Goal: Find specific page/section: Find specific page/section

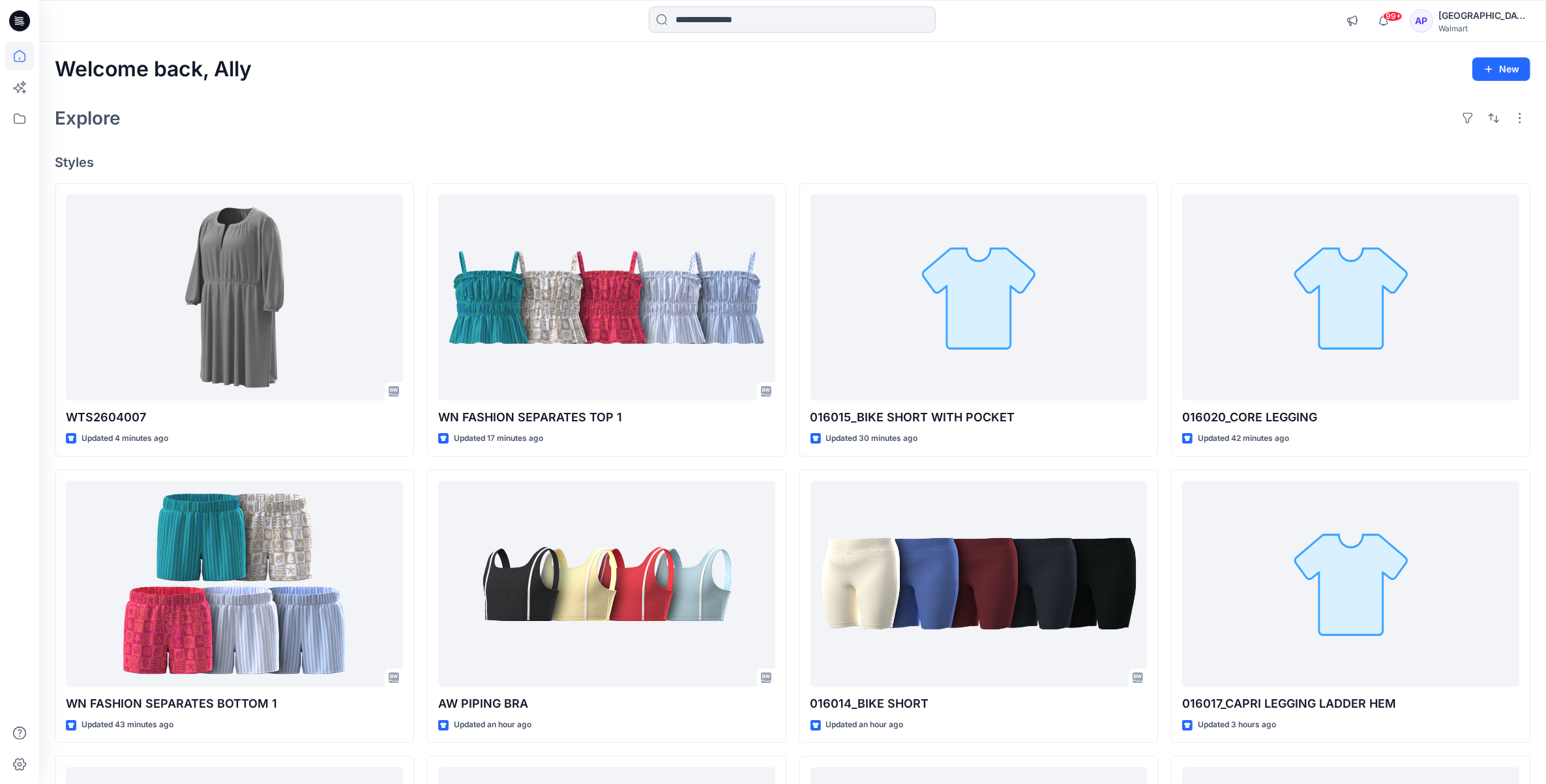
click at [721, 11] on input at bounding box center [792, 19] width 287 height 26
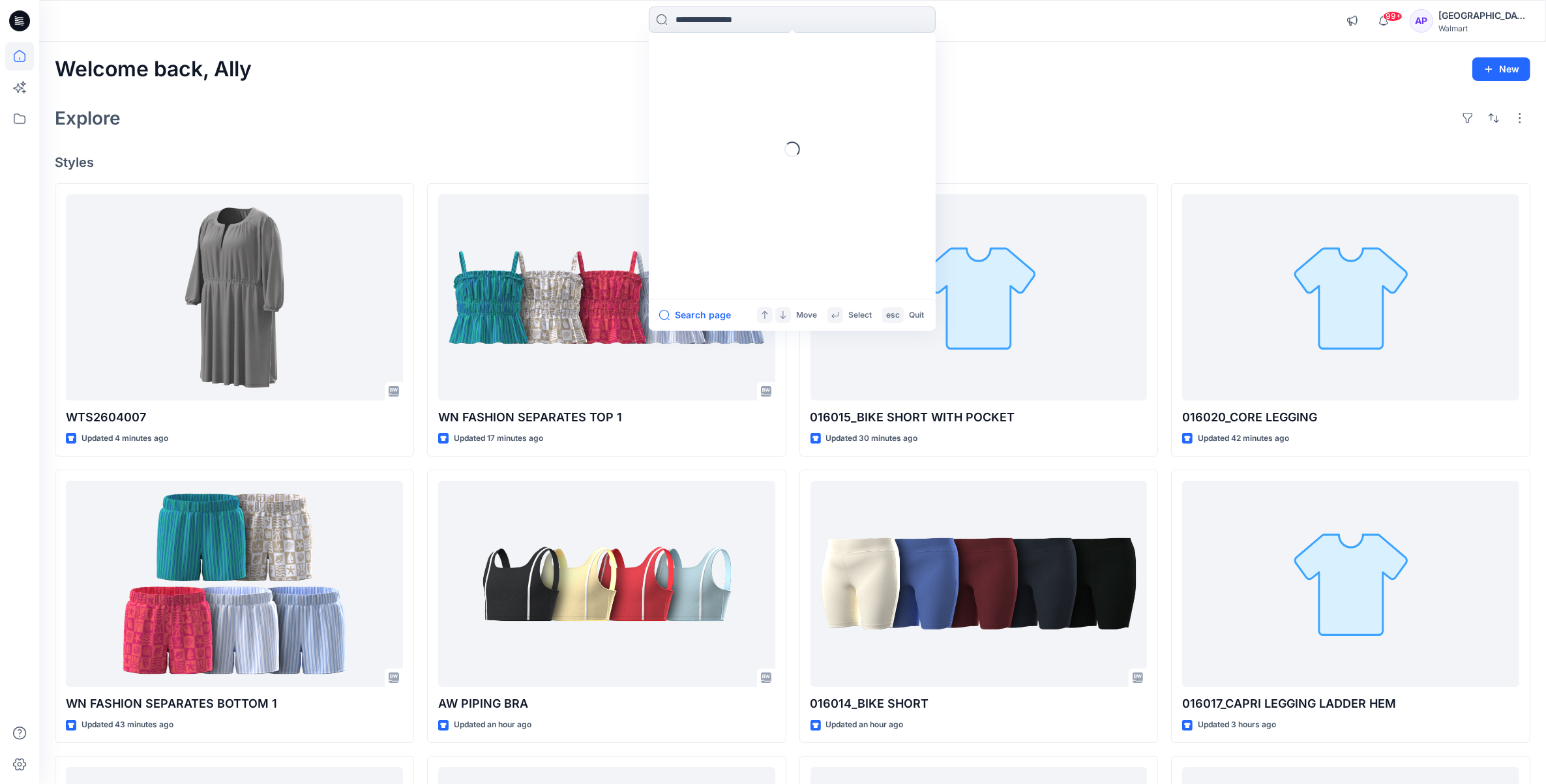
paste input "******"
type input "******"
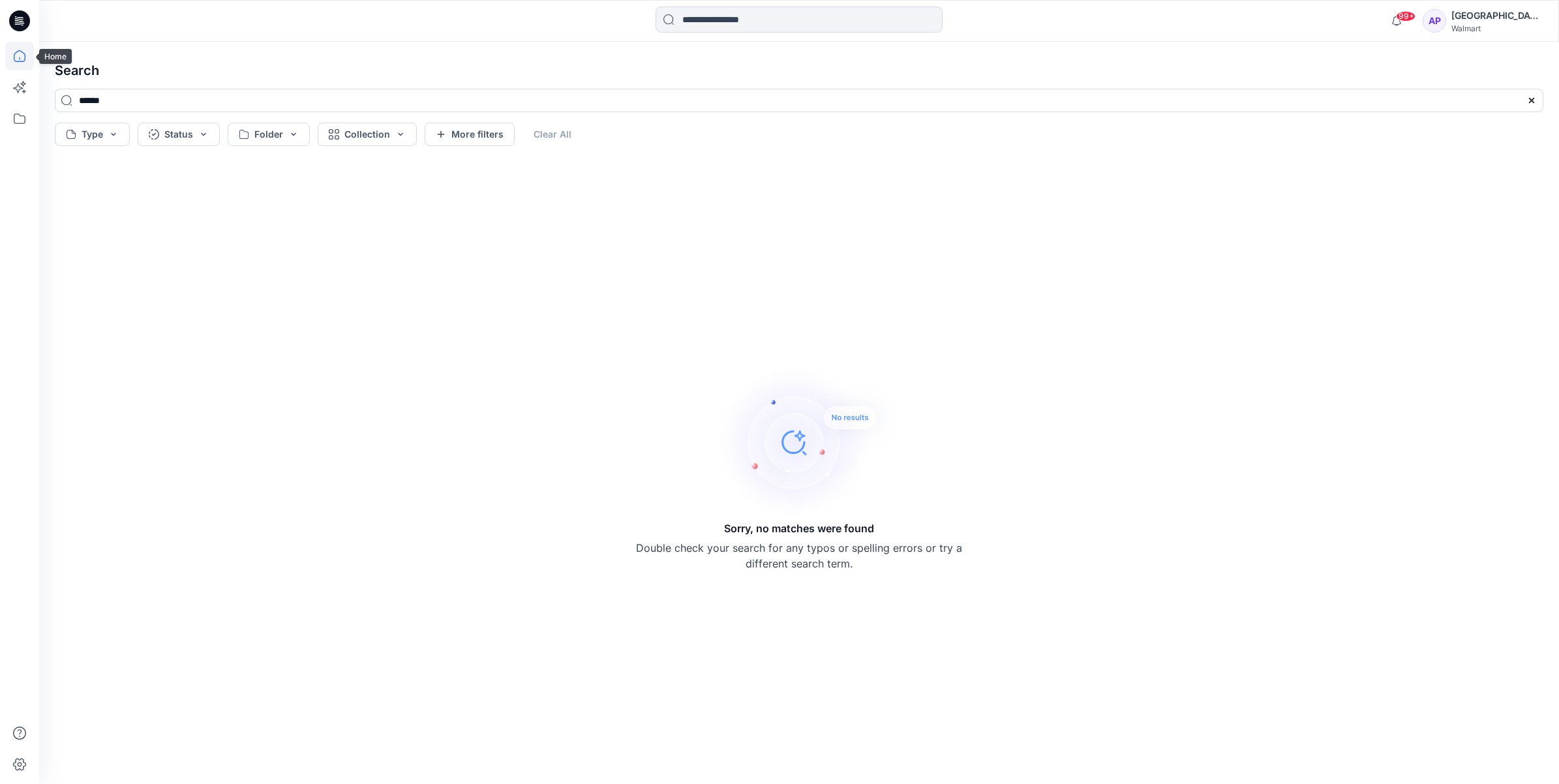
click at [15, 50] on icon at bounding box center [19, 56] width 29 height 29
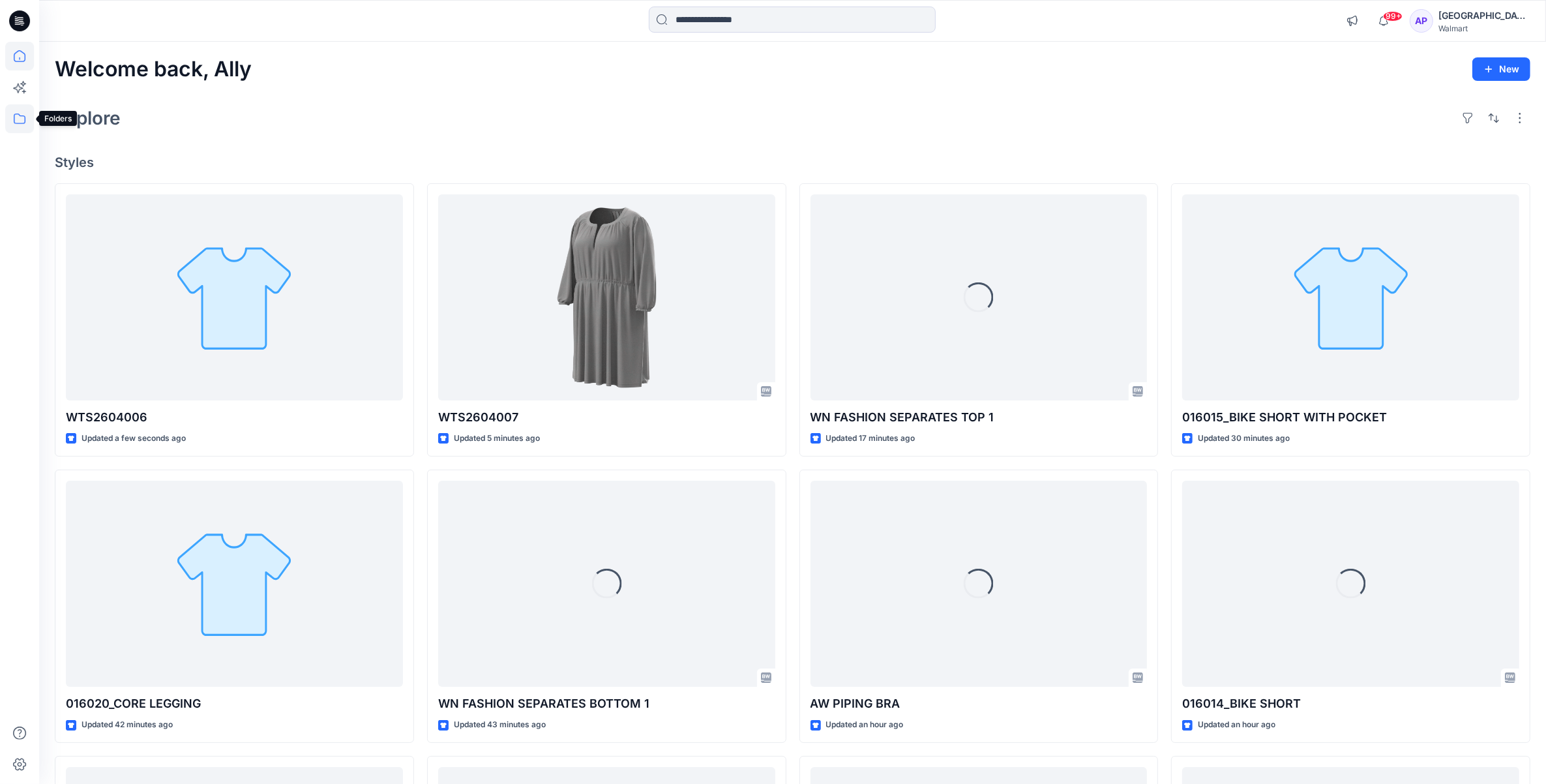
click at [19, 119] on icon at bounding box center [19, 118] width 29 height 29
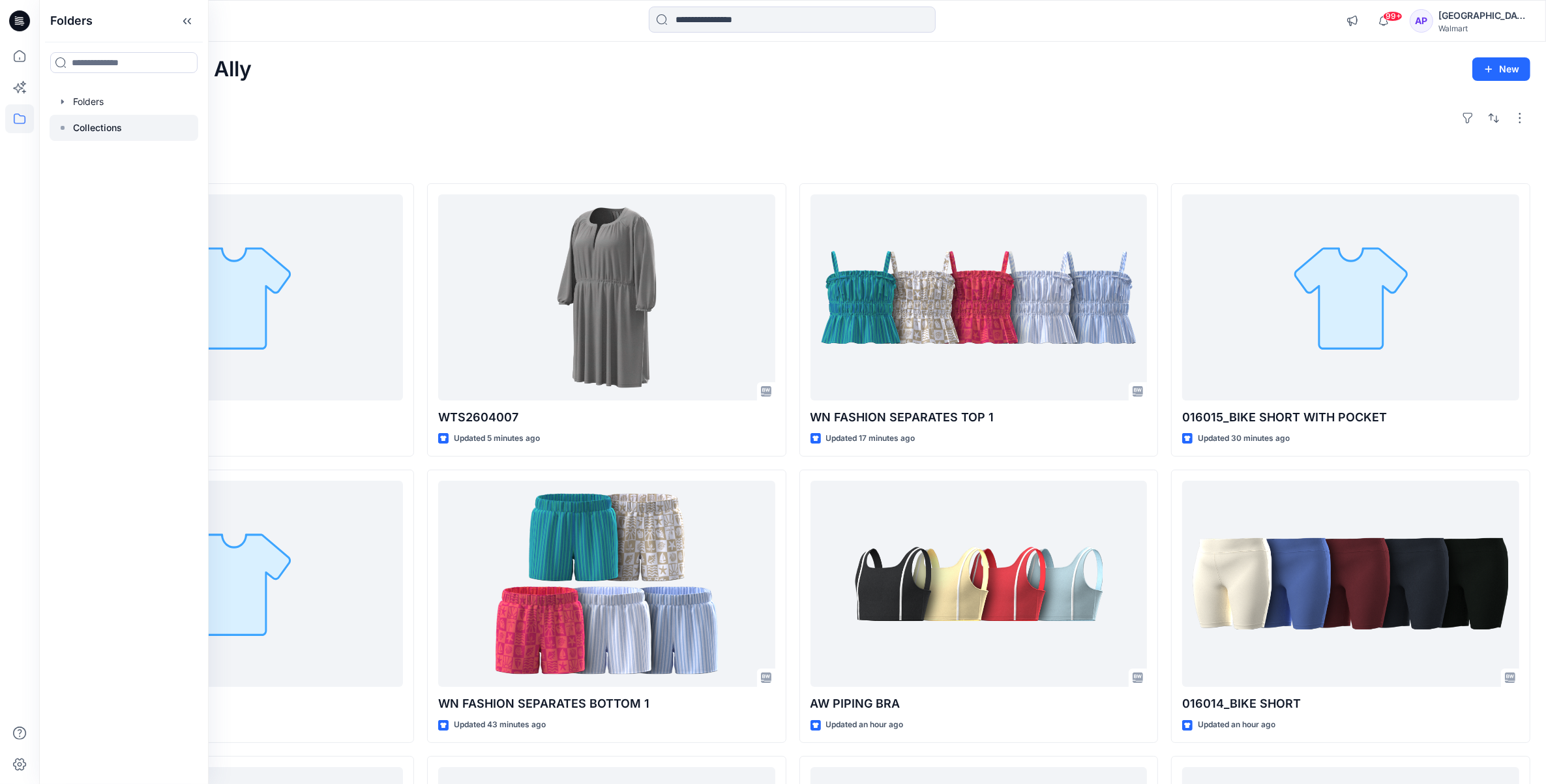
click at [95, 126] on p "Collections" at bounding box center [97, 128] width 49 height 15
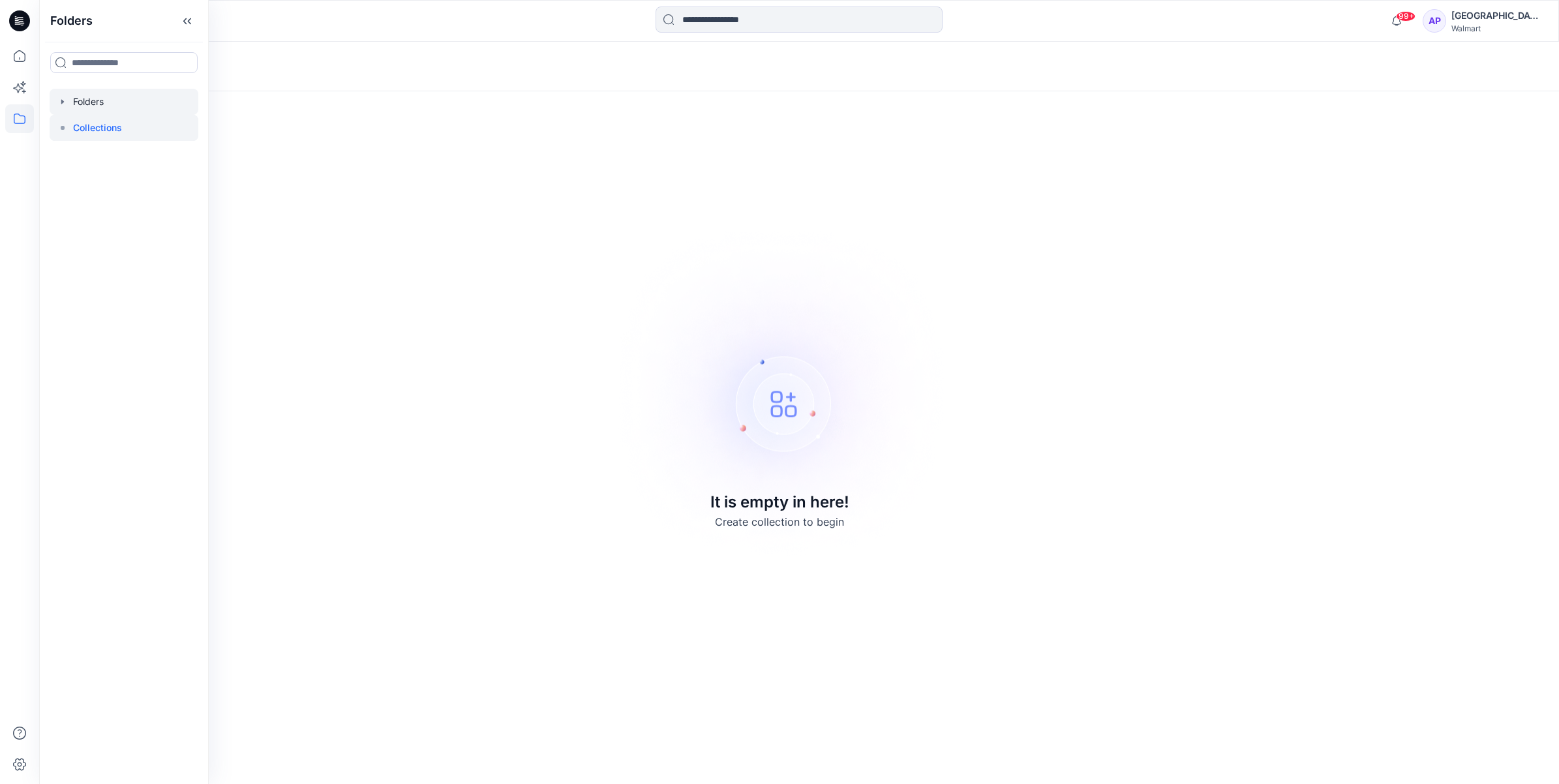
click at [89, 103] on div at bounding box center [124, 101] width 148 height 26
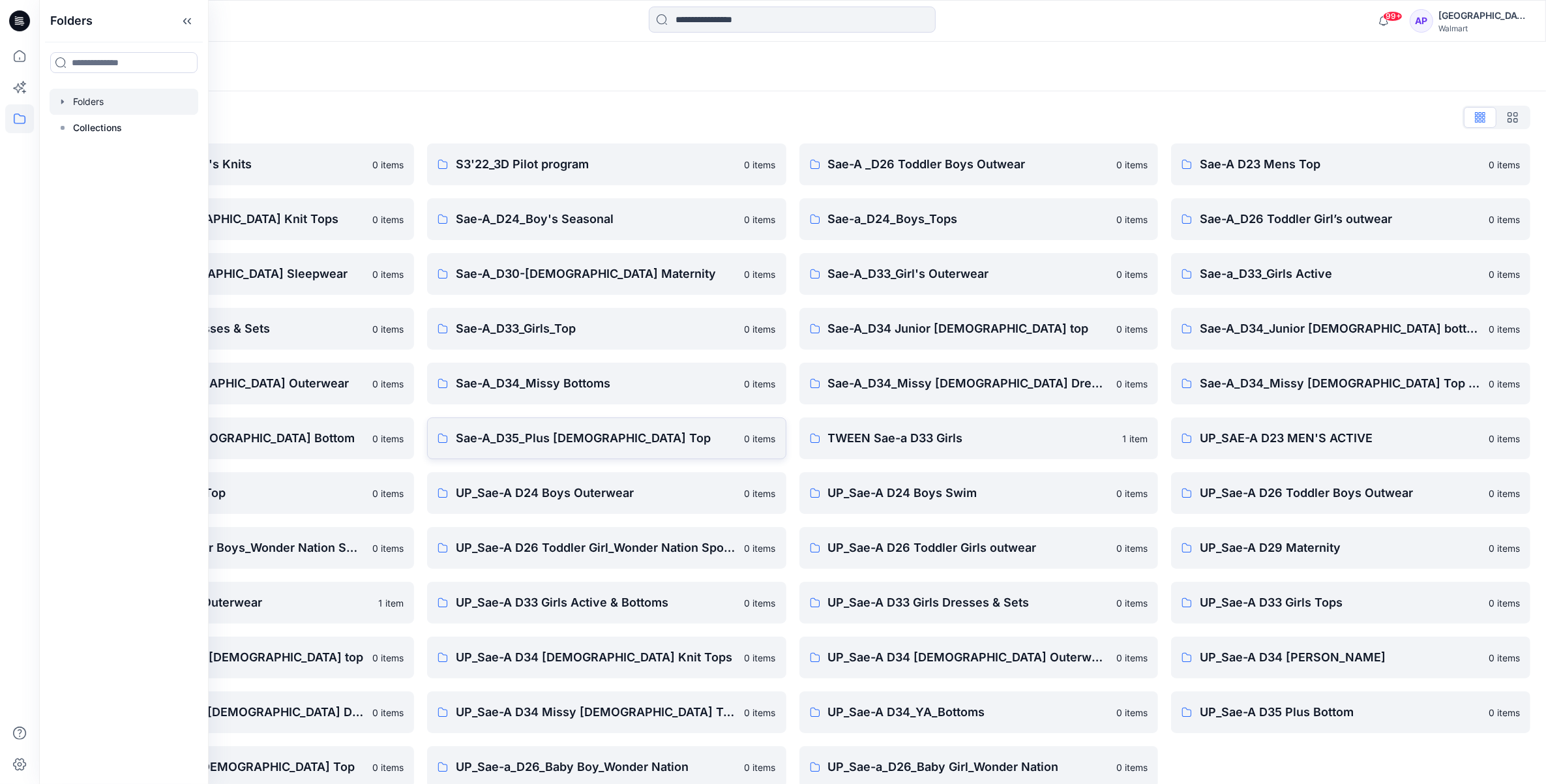
scroll to position [18, 0]
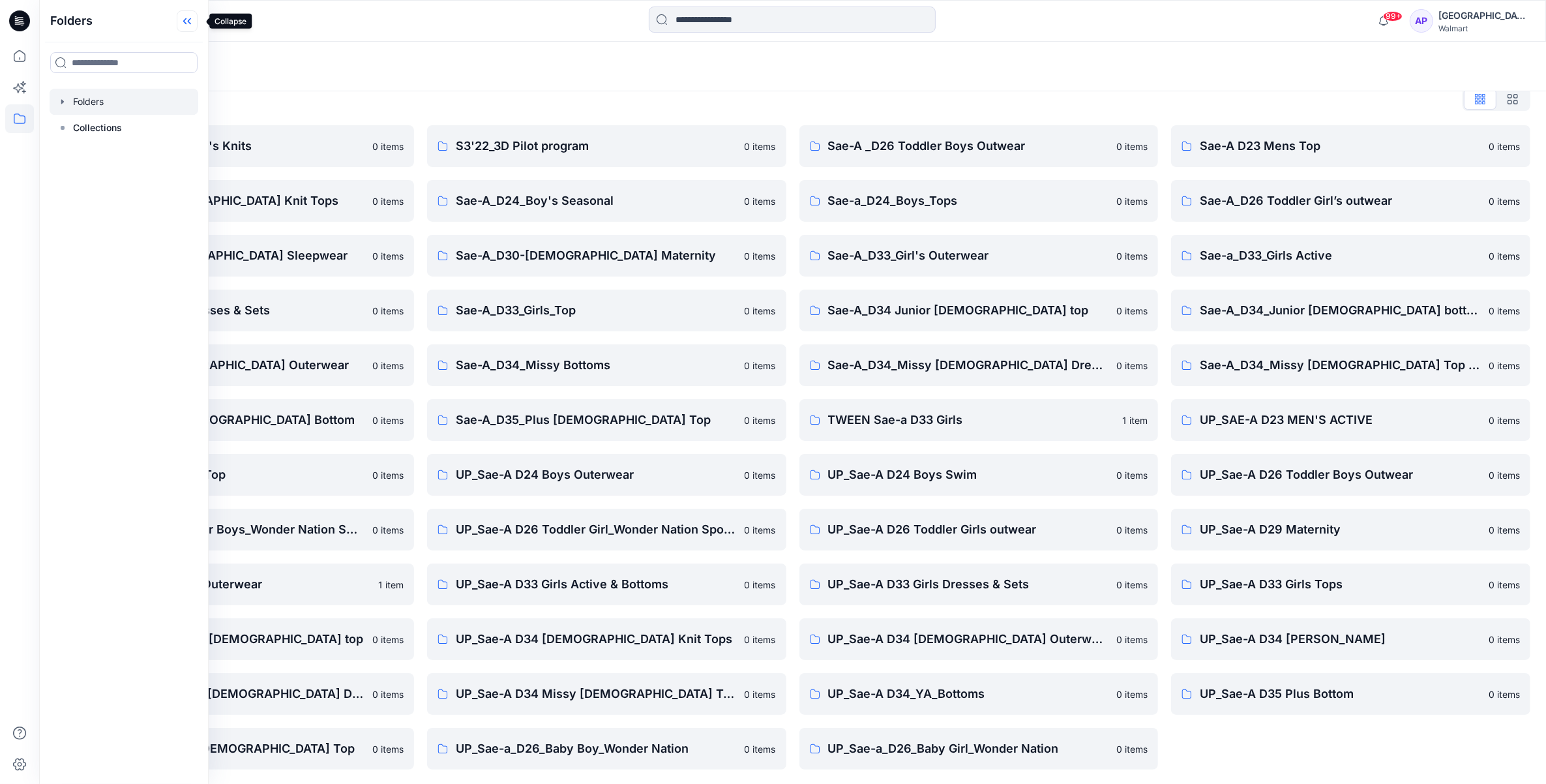
click at [187, 23] on icon at bounding box center [187, 21] width 21 height 21
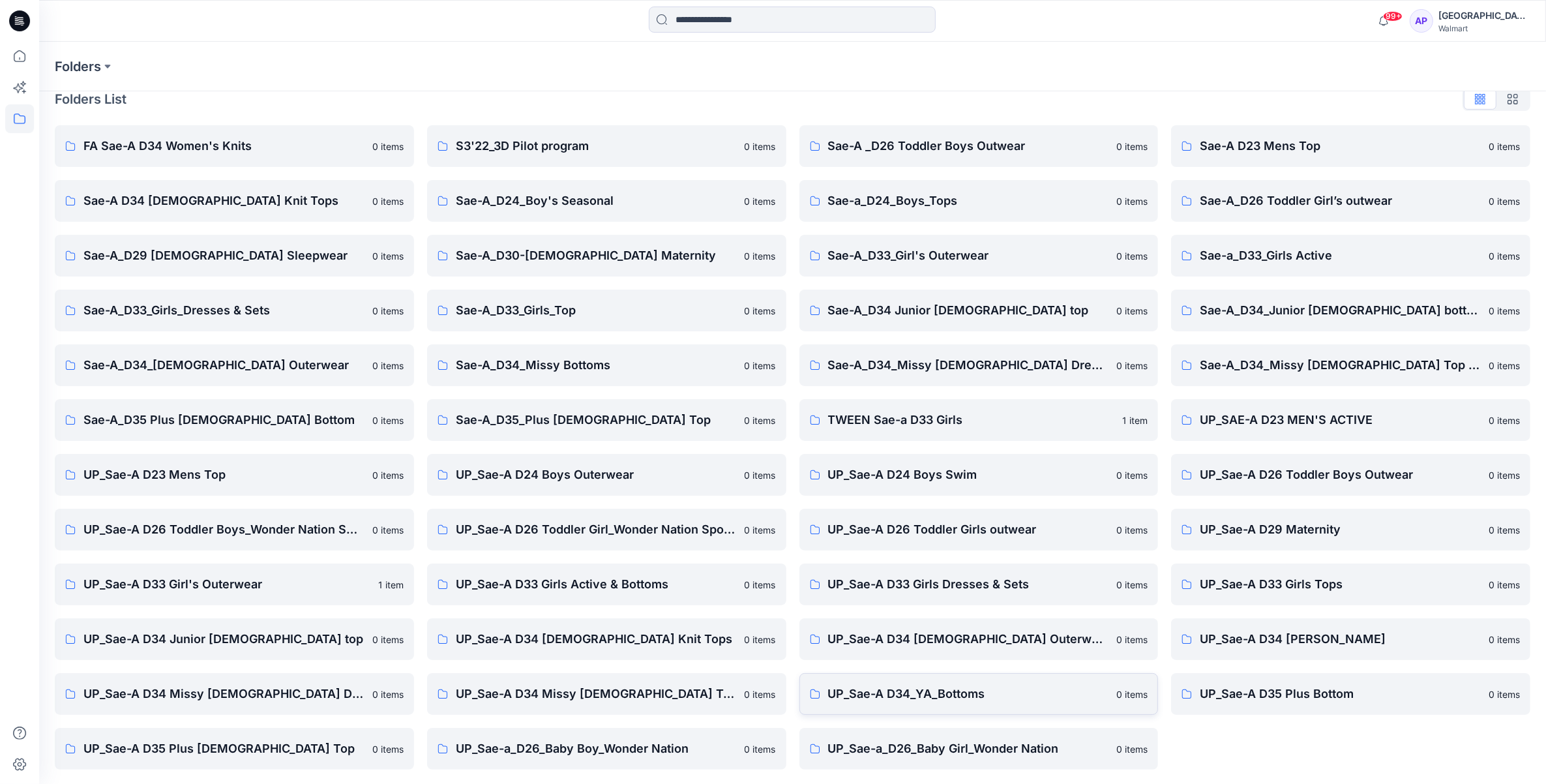
click at [926, 699] on p "UP_Sae-A D34_YA_Bottoms" at bounding box center [969, 693] width 281 height 18
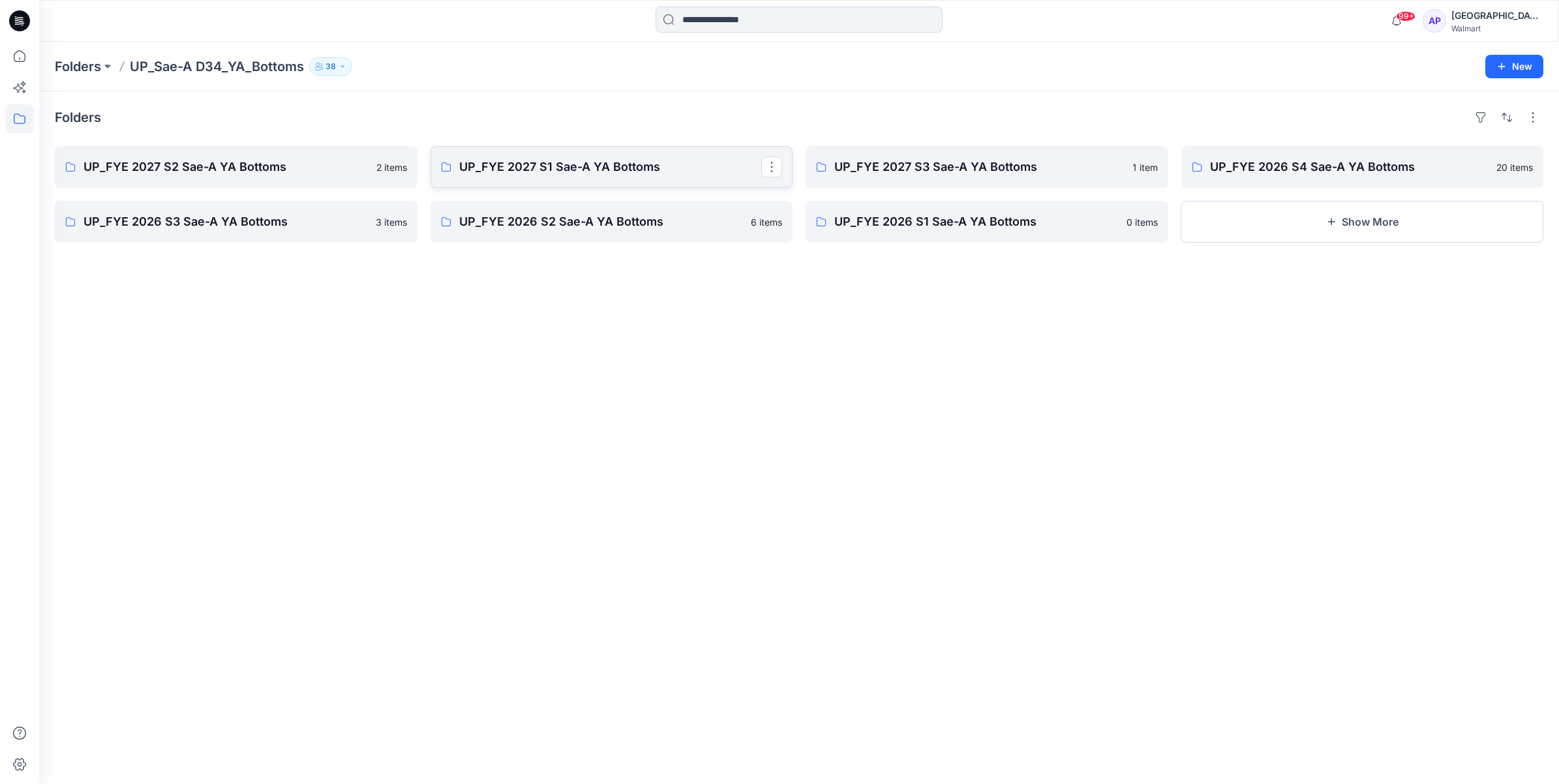
click at [501, 176] on p "UP_FYE 2027 S1 Sae-A YA Bottoms" at bounding box center [610, 166] width 303 height 18
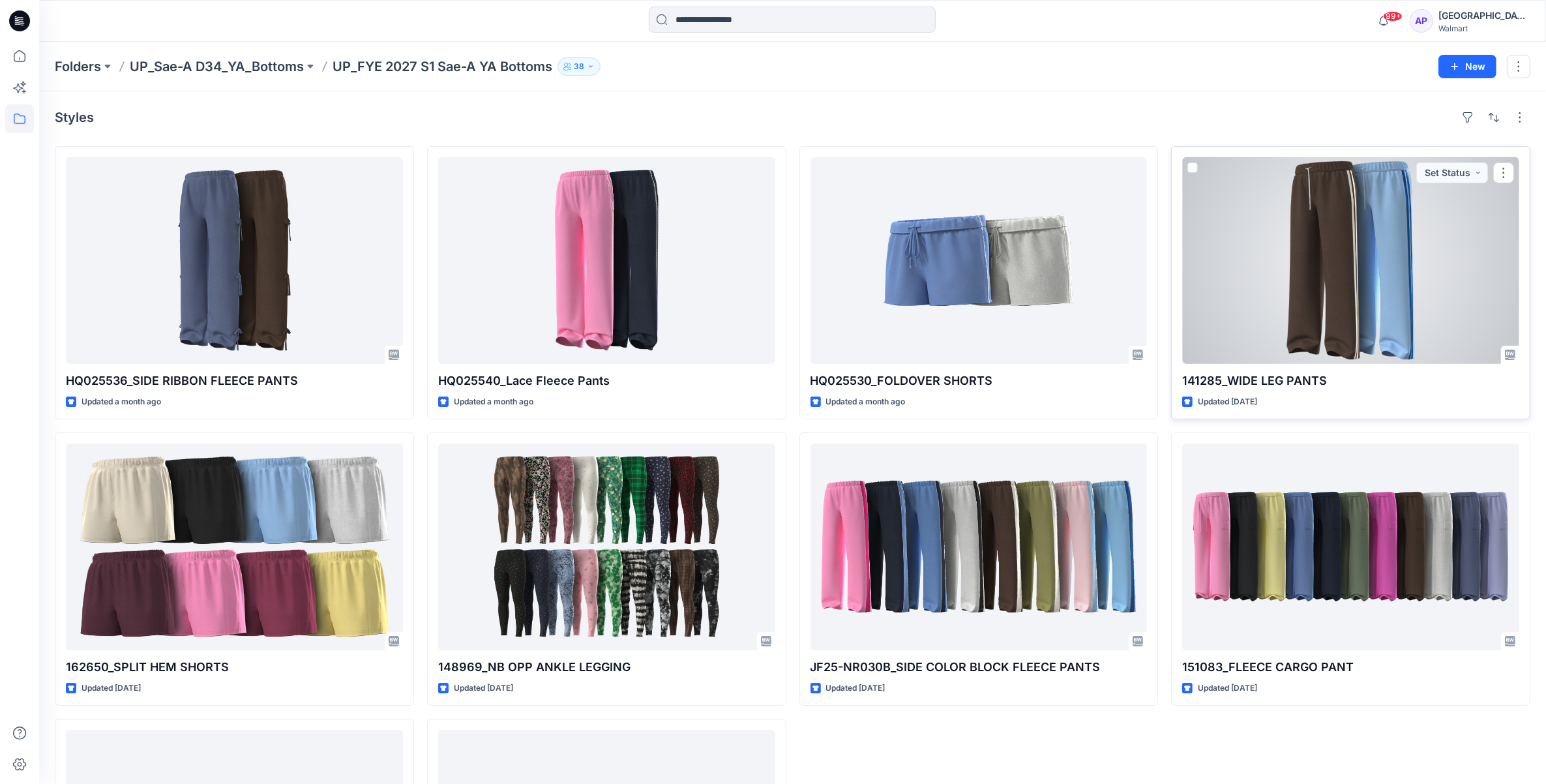
click at [1381, 323] on div at bounding box center [1351, 260] width 337 height 207
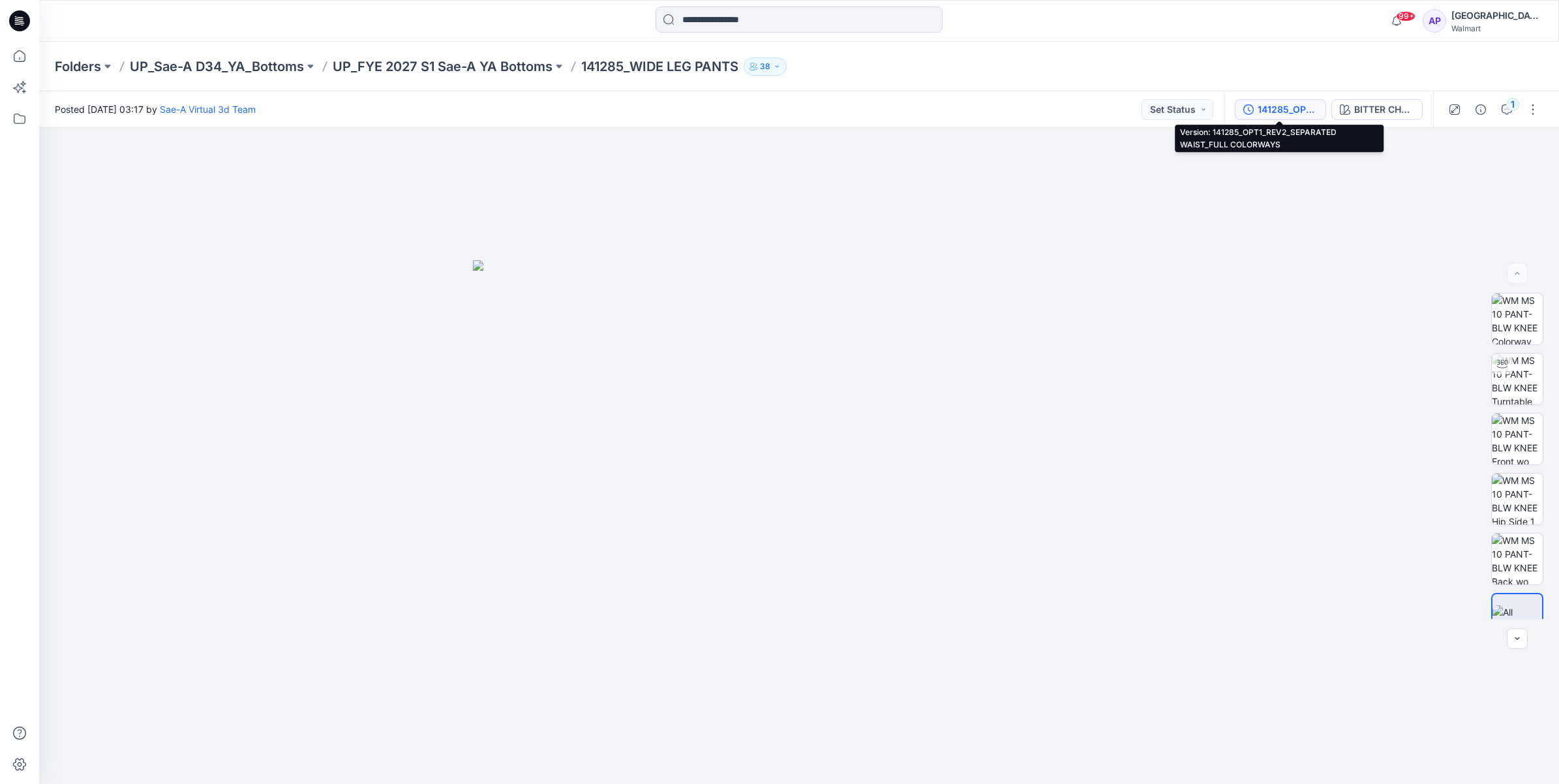
click at [1298, 109] on div "141285_OPT1_REV2_SEPARATED WAIST_FULL COLORWAYS" at bounding box center [1287, 109] width 60 height 14
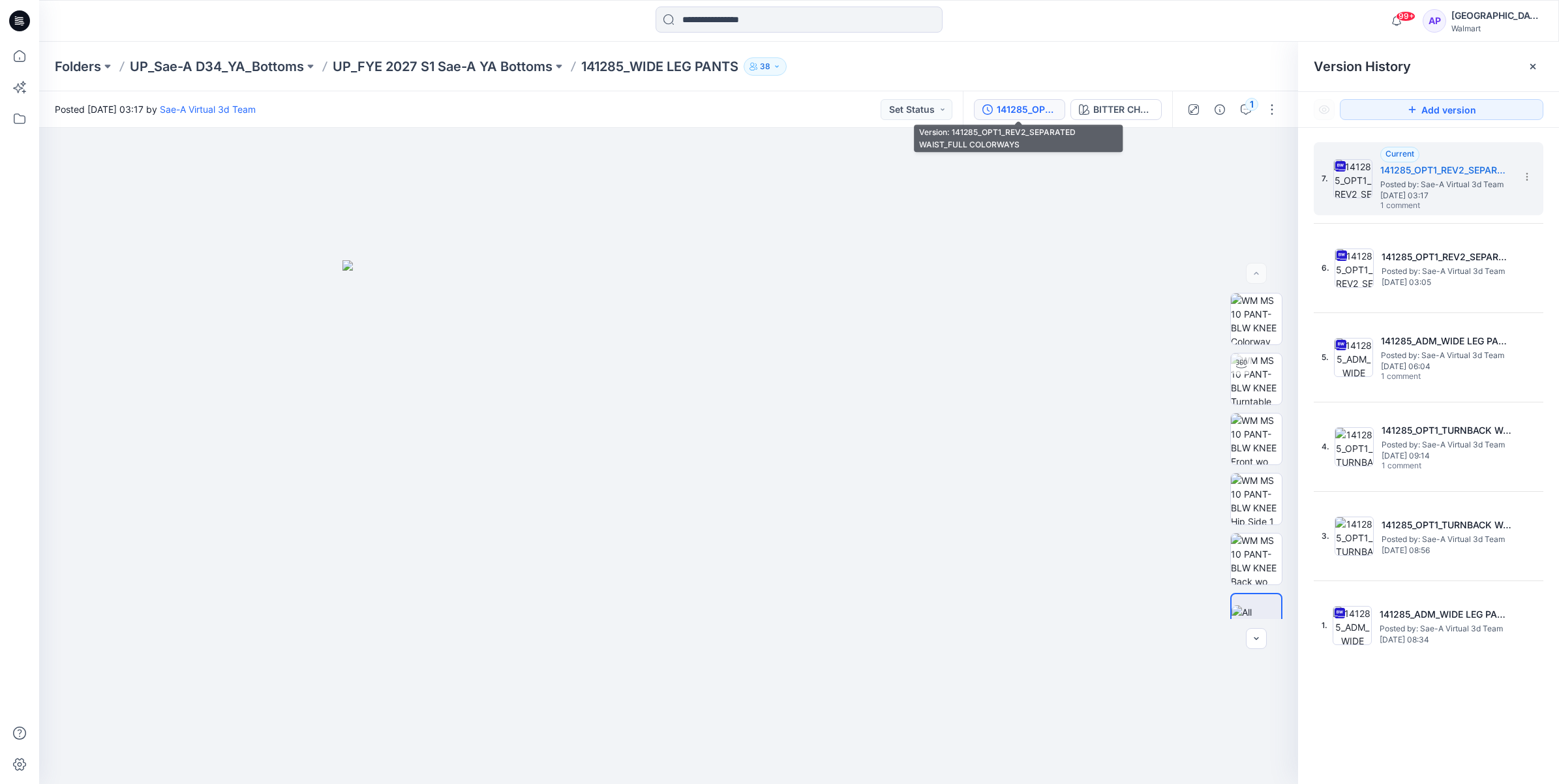
click at [994, 109] on button "141285_OPT1_REV2_SEPARATED WAIST_FULL COLORWAYS" at bounding box center [1019, 109] width 91 height 21
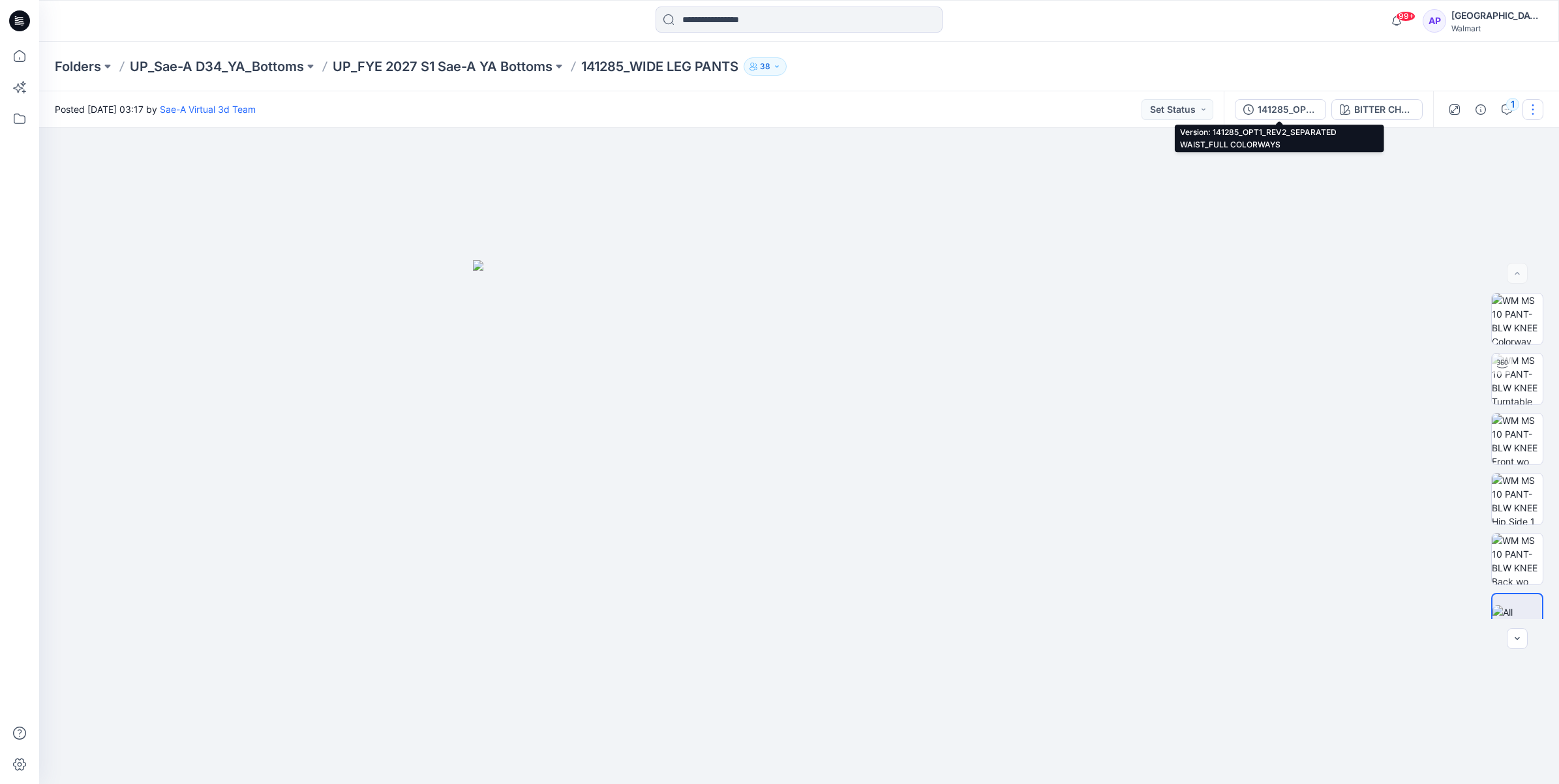
click at [1270, 105] on div "141285_OPT1_REV2_SEPARATED WAIST_FULL COLORWAYS" at bounding box center [1287, 109] width 60 height 14
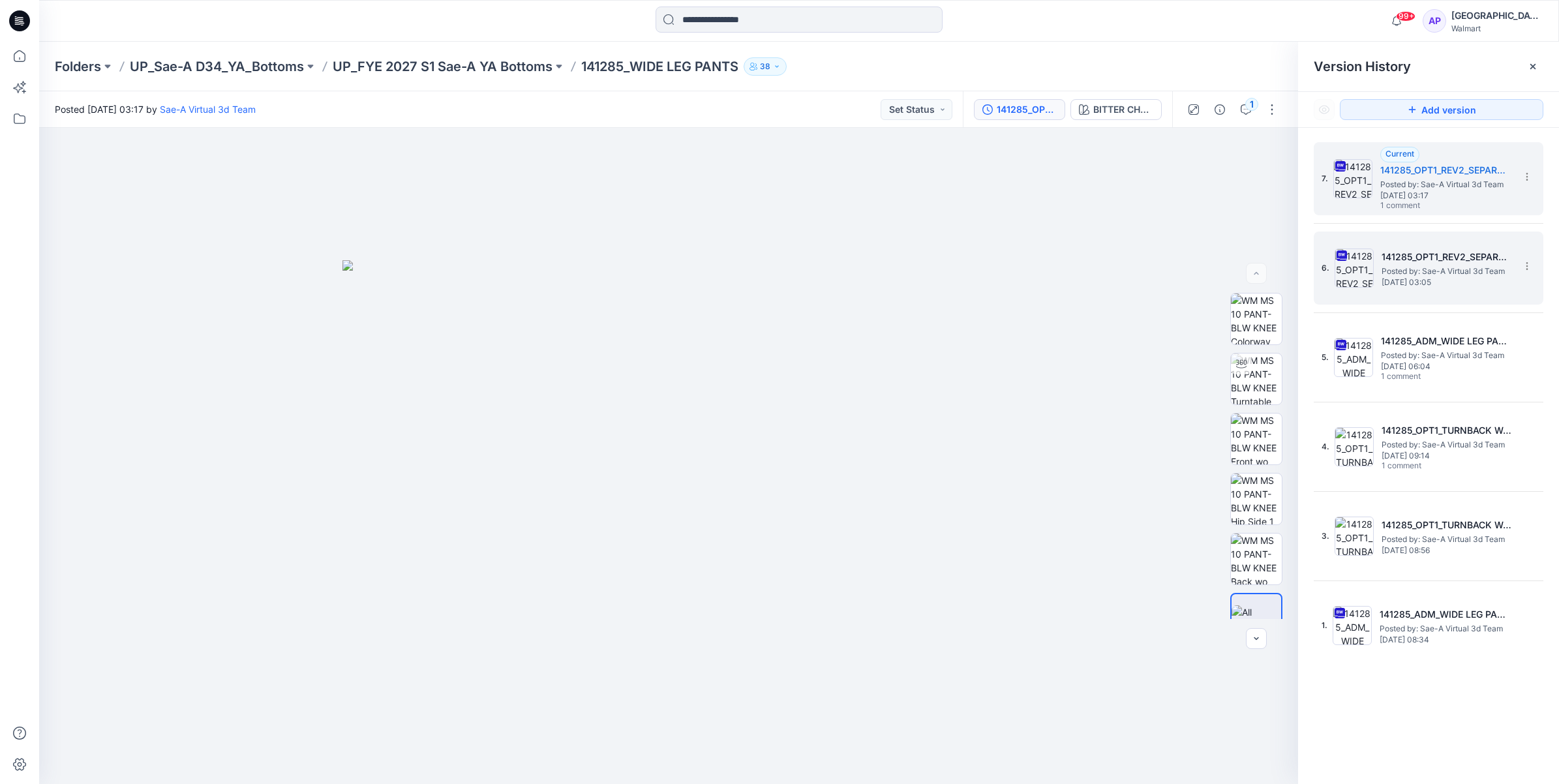
click at [1440, 264] on h5 "141285_OPT1_REV2_SEPARATED WAIST_SOFT SILVER" at bounding box center [1447, 256] width 130 height 15
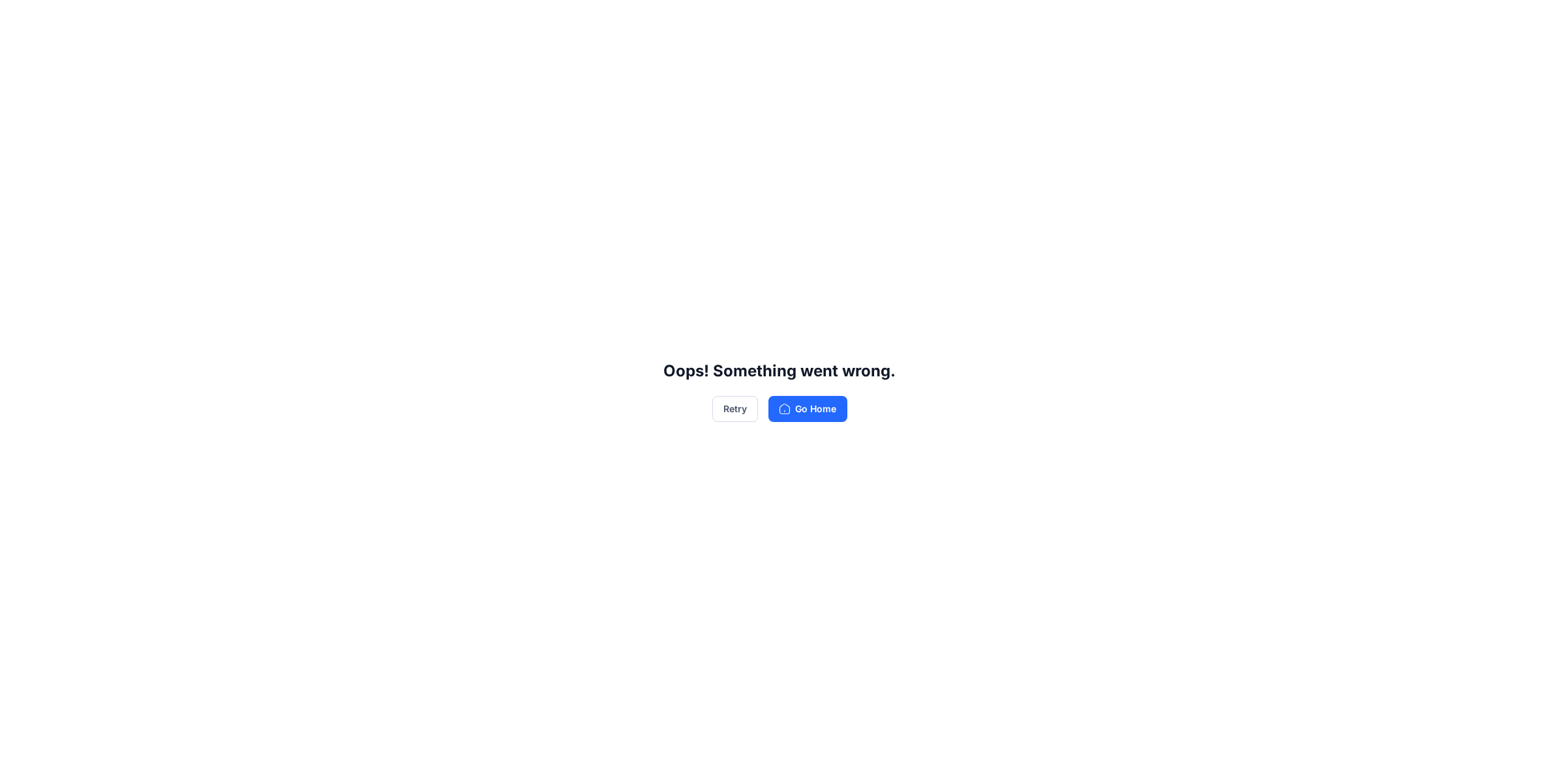
click at [702, 404] on div "Oops! Something went wrong. Retry Go Home" at bounding box center [780, 392] width 1559 height 784
click at [728, 409] on button "Retry" at bounding box center [735, 409] width 46 height 26
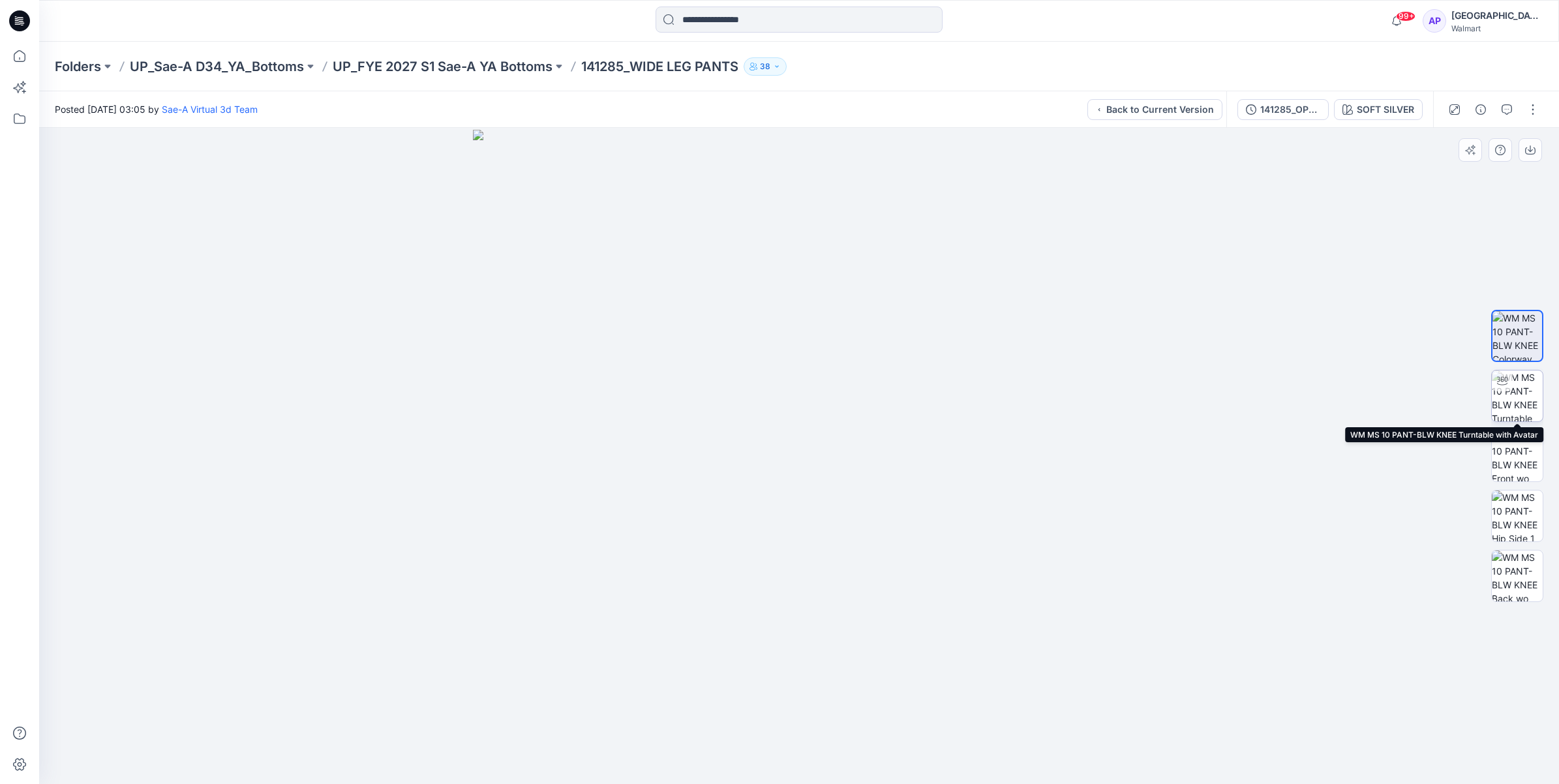
click at [1519, 382] on img at bounding box center [1517, 396] width 51 height 51
drag, startPoint x: 785, startPoint y: 762, endPoint x: 898, endPoint y: 762, distance: 113.0
click at [898, 762] on icon at bounding box center [801, 744] width 395 height 49
drag, startPoint x: 763, startPoint y: 767, endPoint x: 857, endPoint y: 750, distance: 95.5
click at [857, 750] on icon at bounding box center [801, 744] width 395 height 49
